Goal: Navigation & Orientation: Find specific page/section

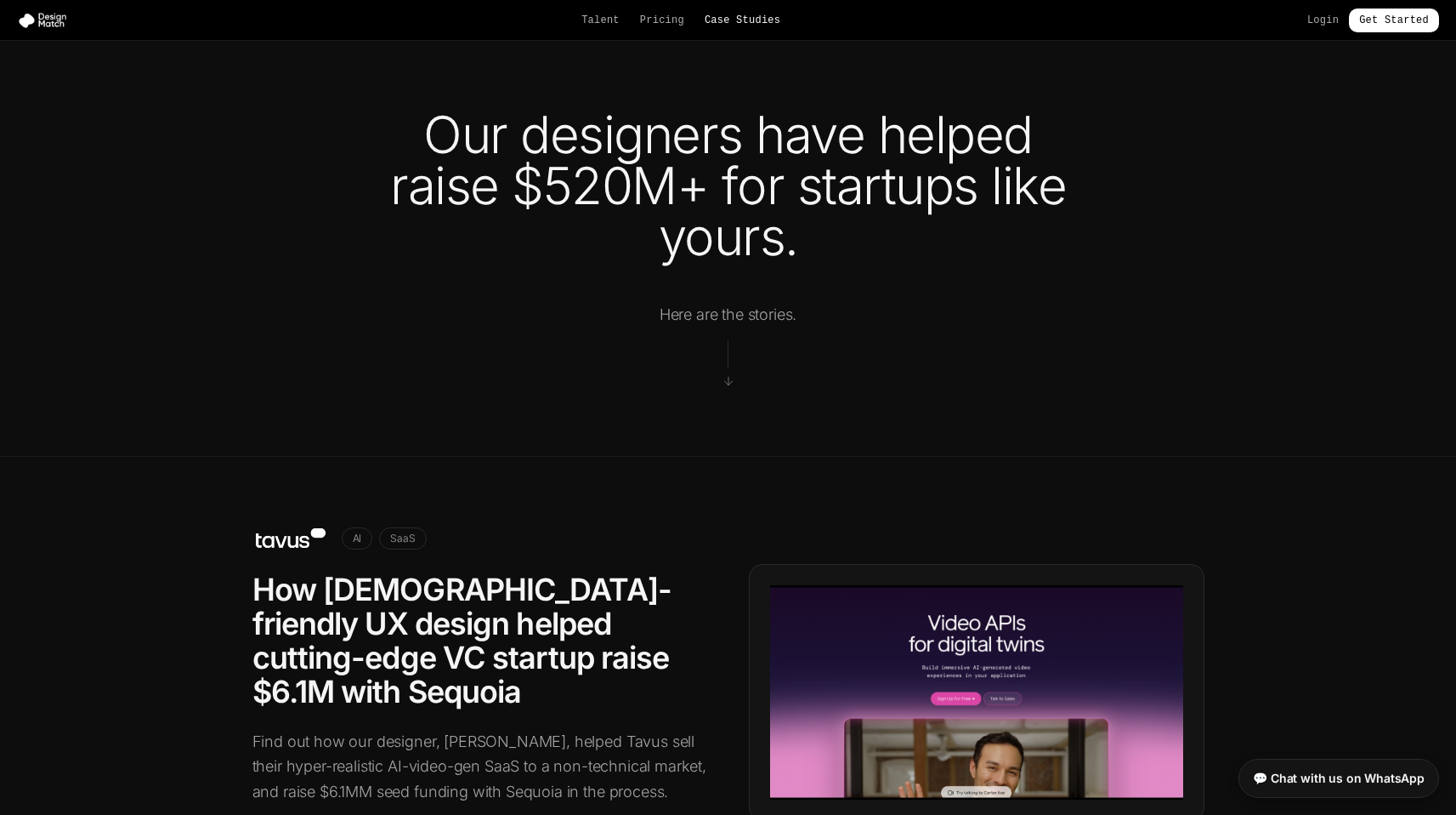
click at [751, 14] on link "Case Studies" at bounding box center [743, 20] width 75 height 14
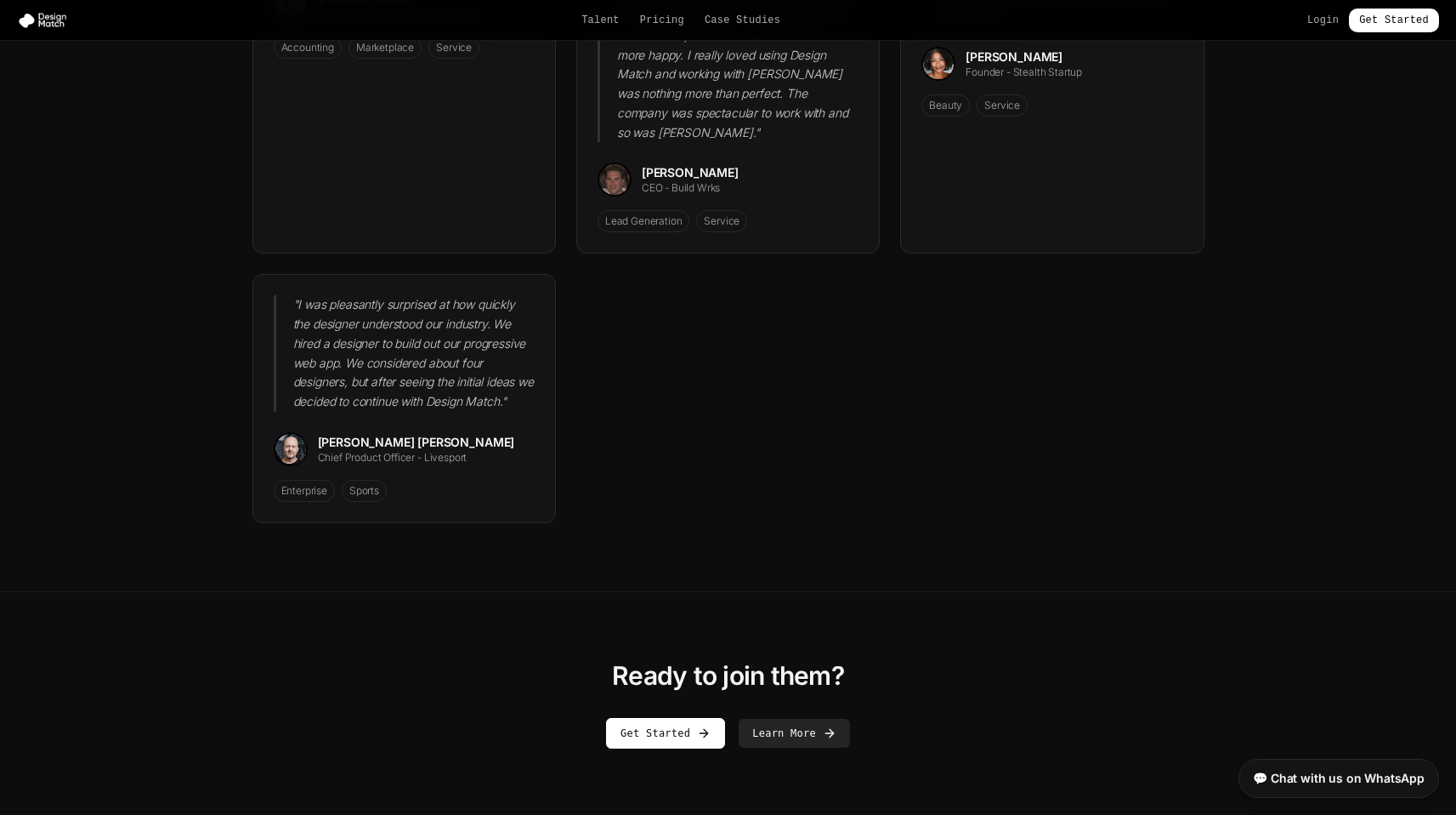
scroll to position [2346, 0]
